Goal: Find specific page/section

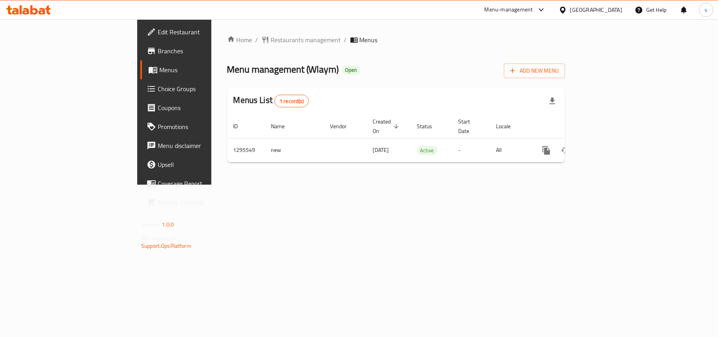
click at [616, 9] on div "[GEOGRAPHIC_DATA]" at bounding box center [596, 10] width 52 height 9
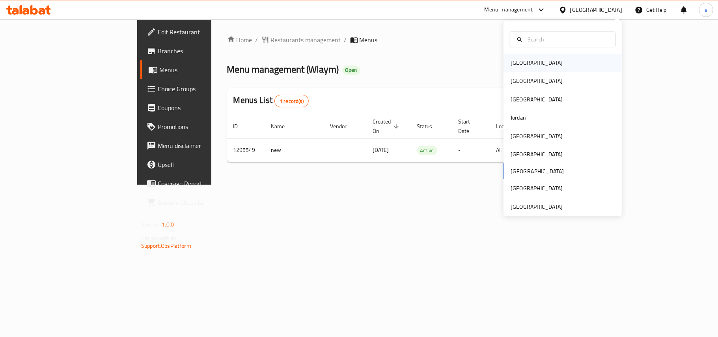
click at [512, 65] on div "Bahrain" at bounding box center [536, 62] width 52 height 9
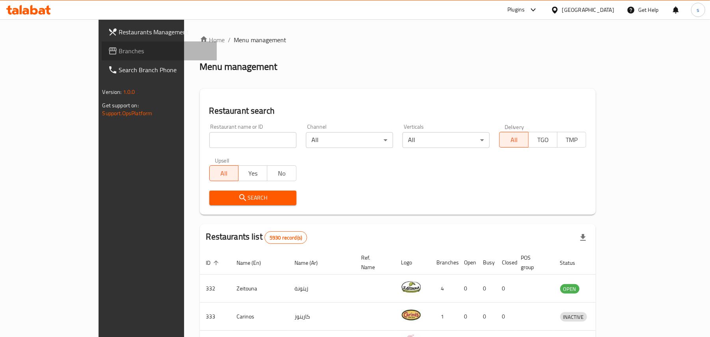
click at [119, 50] on span "Branches" at bounding box center [165, 50] width 92 height 9
